Goal: Check status: Check status

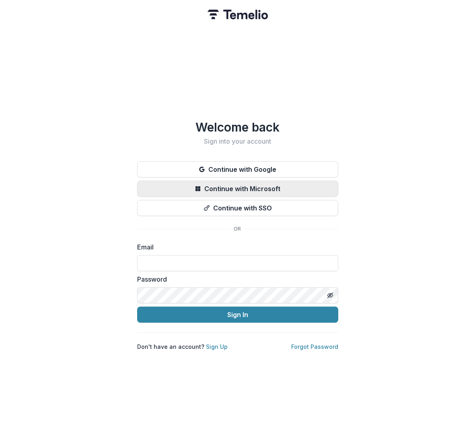
click at [283, 188] on button "Continue with Microsoft" at bounding box center [237, 189] width 201 height 16
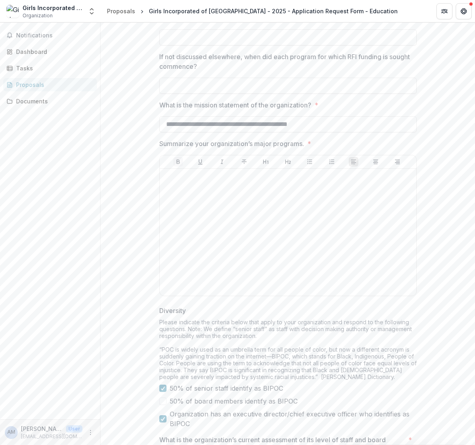
scroll to position [2775, 0]
click at [43, 103] on div "Documents" at bounding box center [53, 101] width 74 height 8
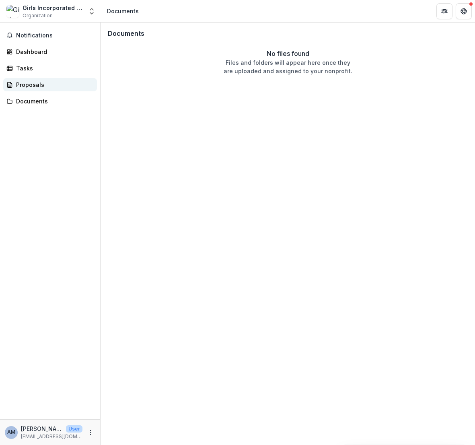
click at [39, 86] on div "Proposals" at bounding box center [53, 84] width 74 height 8
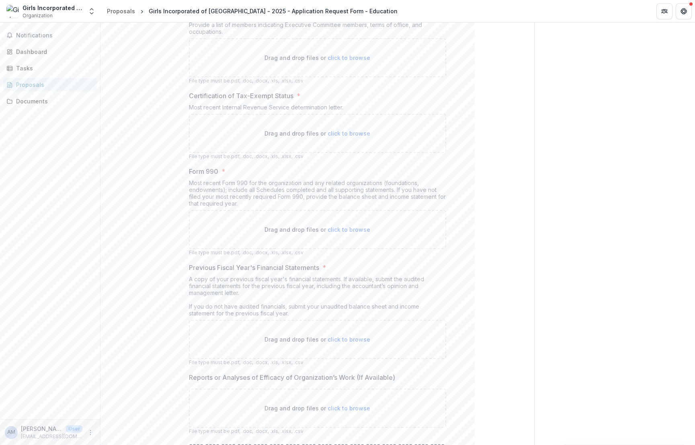
scroll to position [4658, 0]
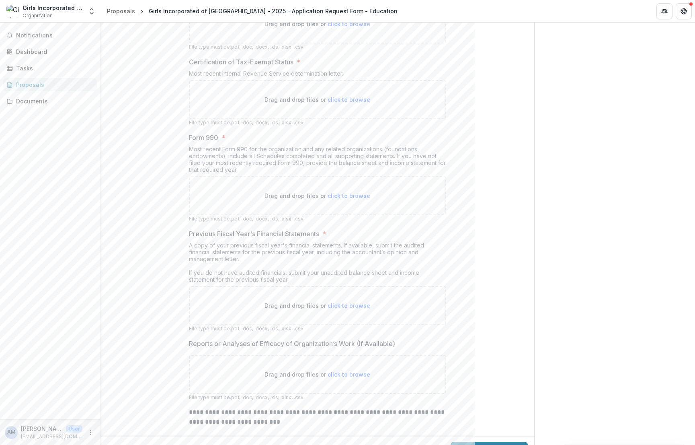
click at [412, 407] on p "**********" at bounding box center [317, 416] width 257 height 19
click at [32, 303] on div "Notifications Dashboard Tasks Proposals Documents" at bounding box center [50, 221] width 100 height 396
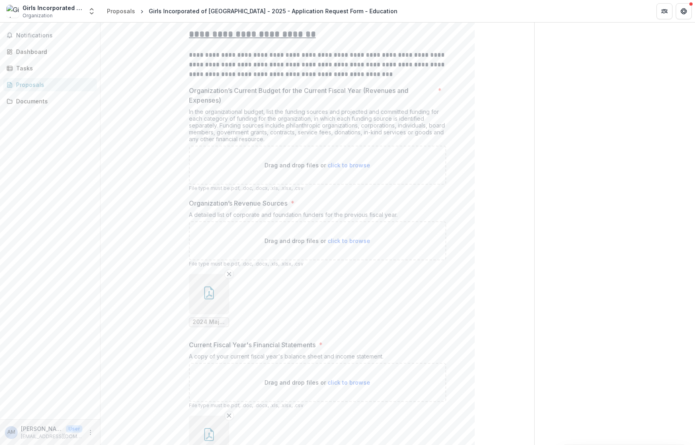
scroll to position [4278, 0]
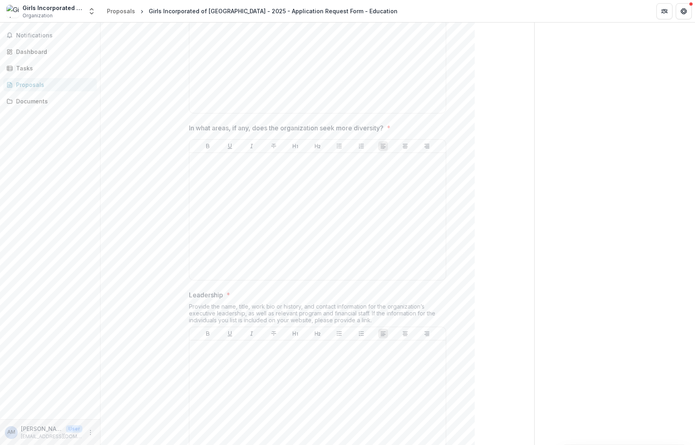
scroll to position [3190, 0]
